Goal: Information Seeking & Learning: Learn about a topic

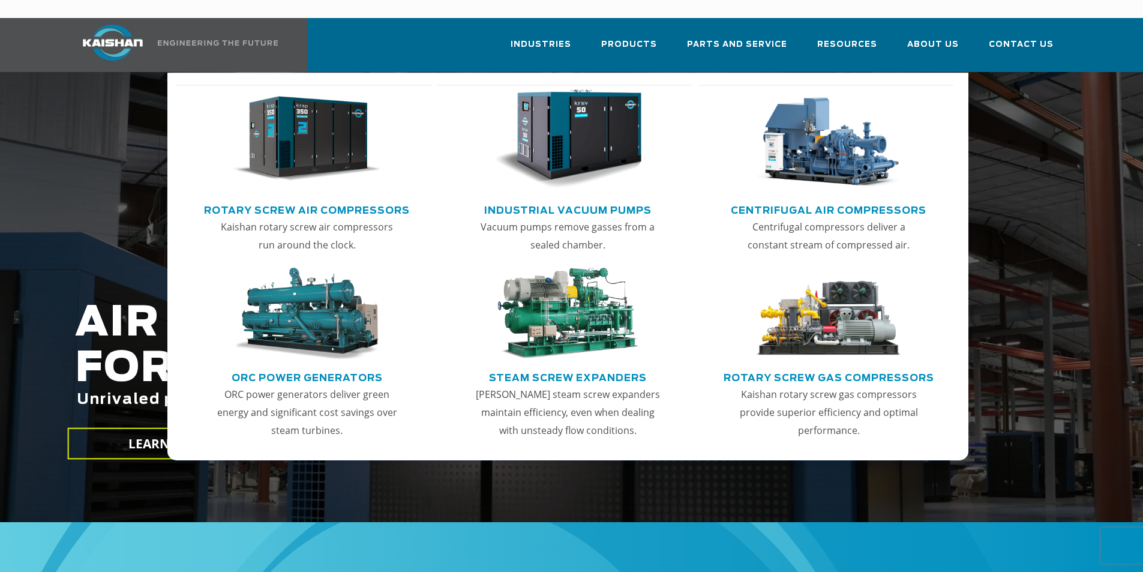
click at [289, 200] on link "Rotary Screw Air Compressors" at bounding box center [307, 209] width 206 height 18
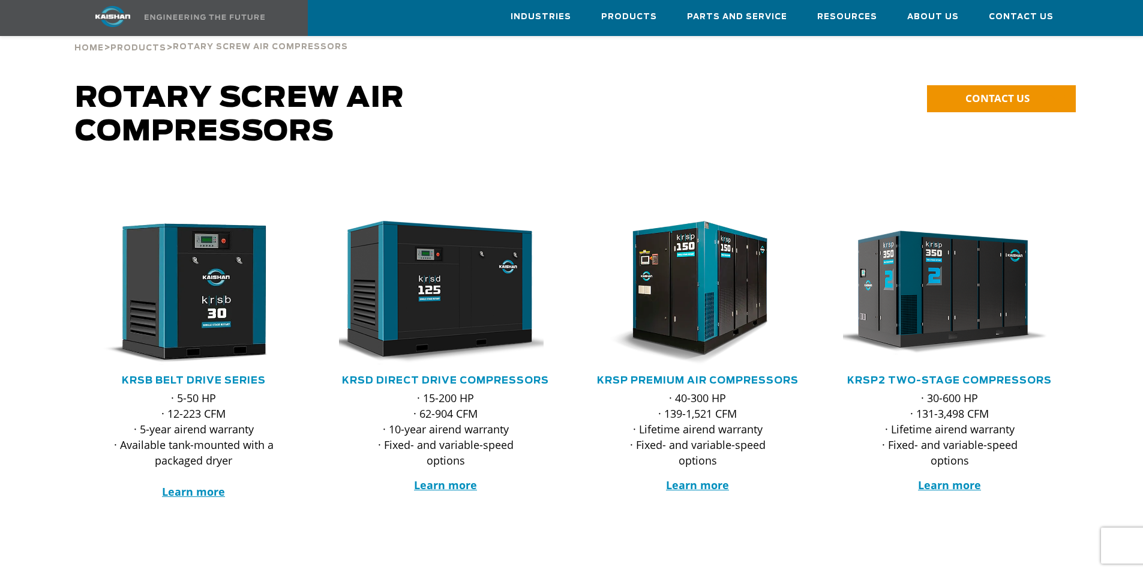
scroll to position [120, 0]
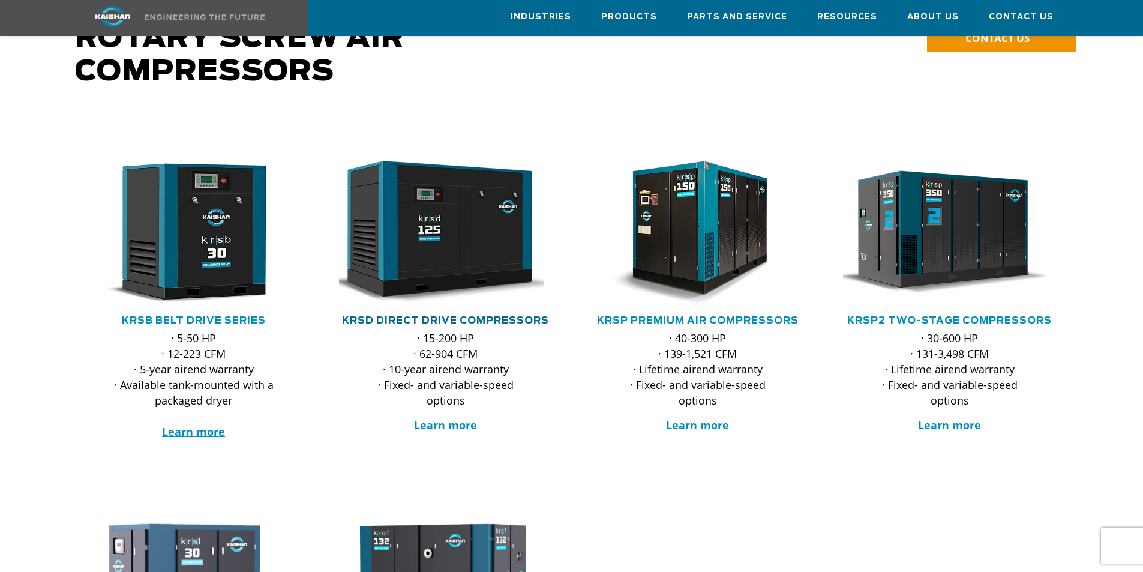
click at [442, 316] on link "KRSD Direct Drive Compressors" at bounding box center [445, 321] width 207 height 10
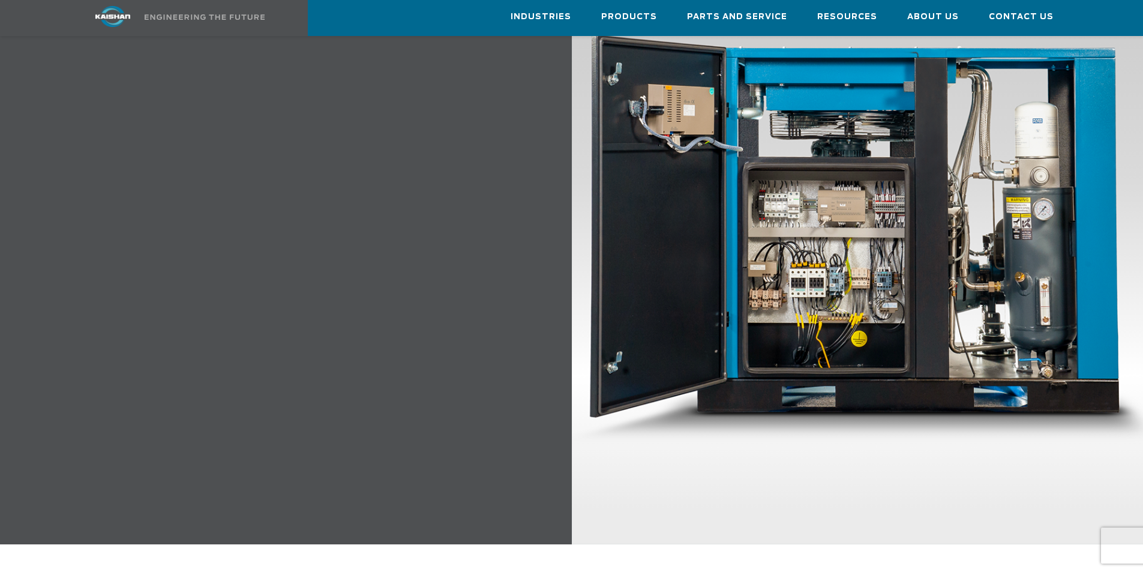
scroll to position [1440, 0]
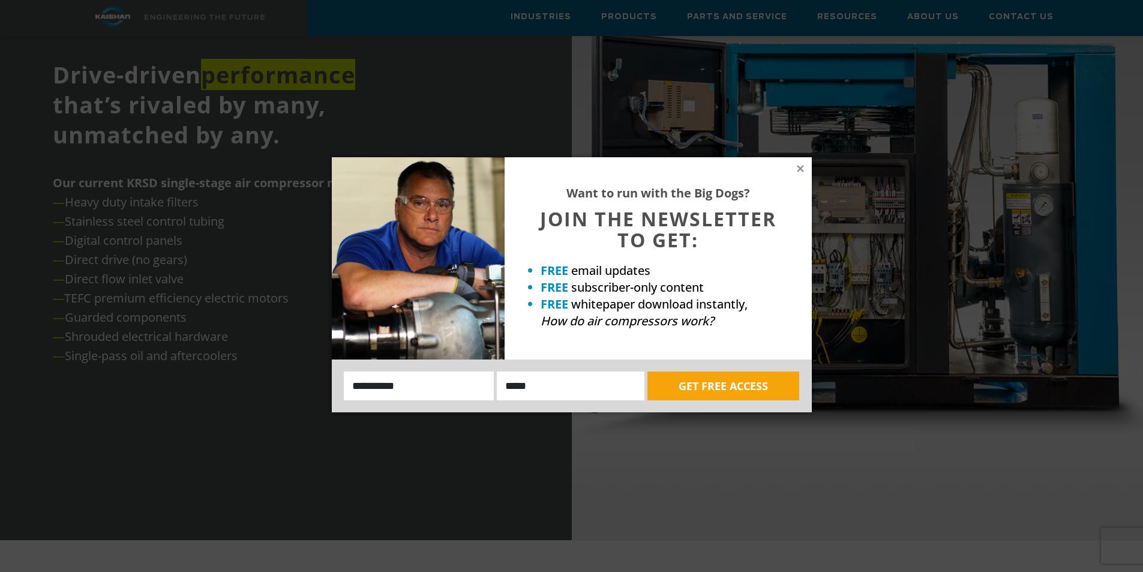
click at [799, 167] on icon at bounding box center [800, 168] width 7 height 7
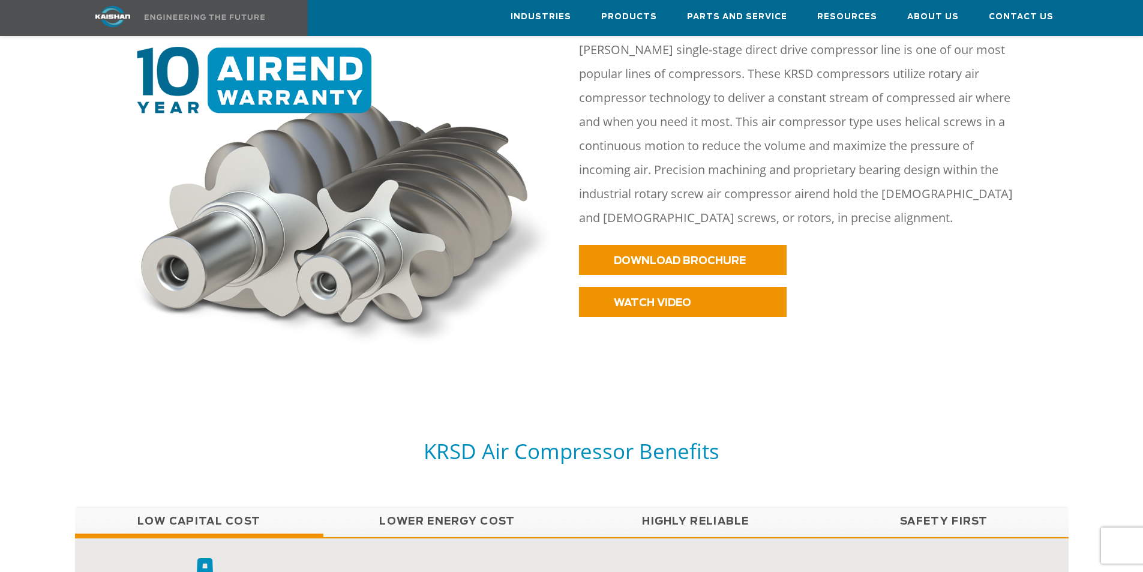
scroll to position [420, 0]
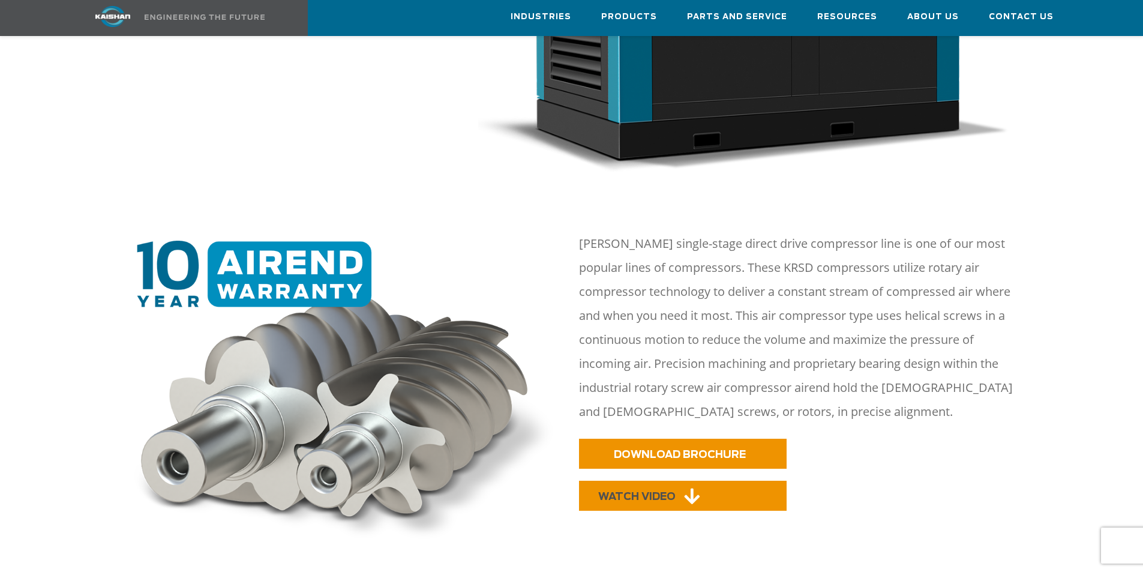
click at [621, 492] on span "WATCH VIDEO" at bounding box center [636, 497] width 77 height 10
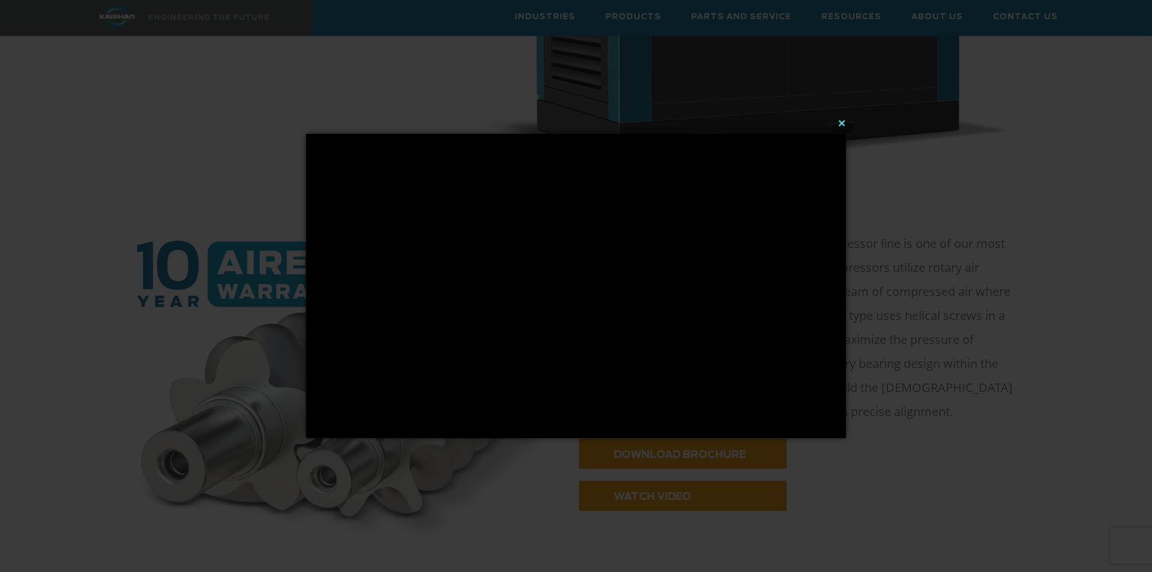
click at [843, 121] on button "×" at bounding box center [580, 123] width 540 height 26
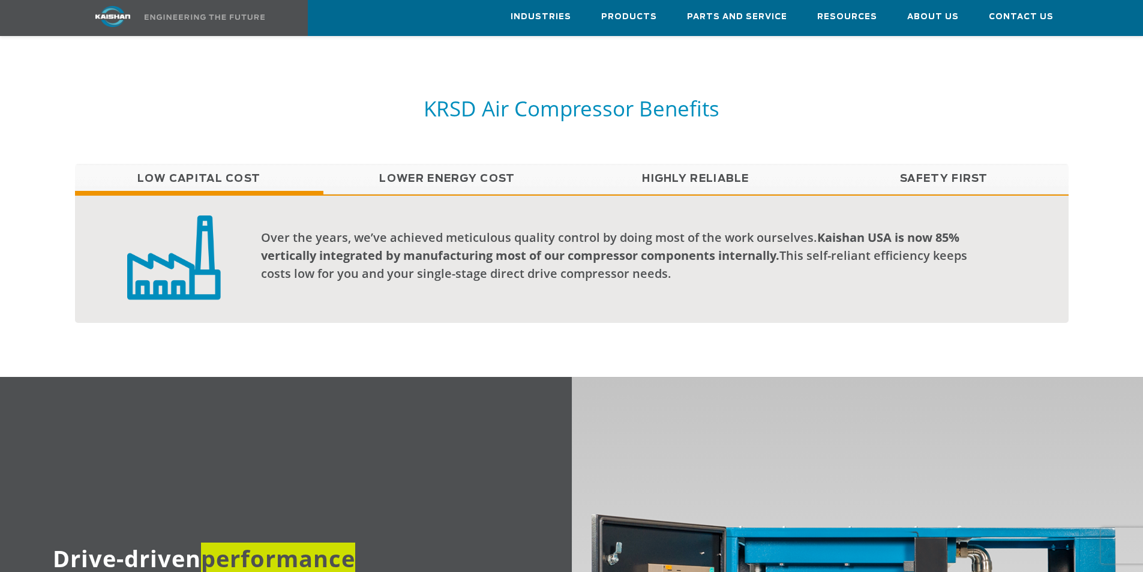
scroll to position [960, 0]
